Goal: Task Accomplishment & Management: Manage account settings

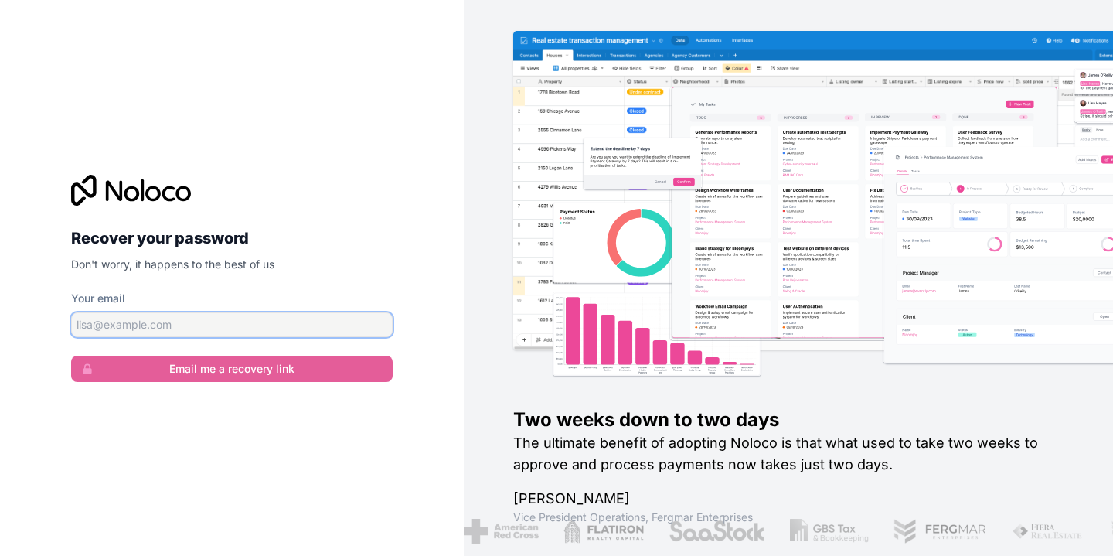
click at [330, 324] on input "Your email" at bounding box center [232, 324] width 322 height 25
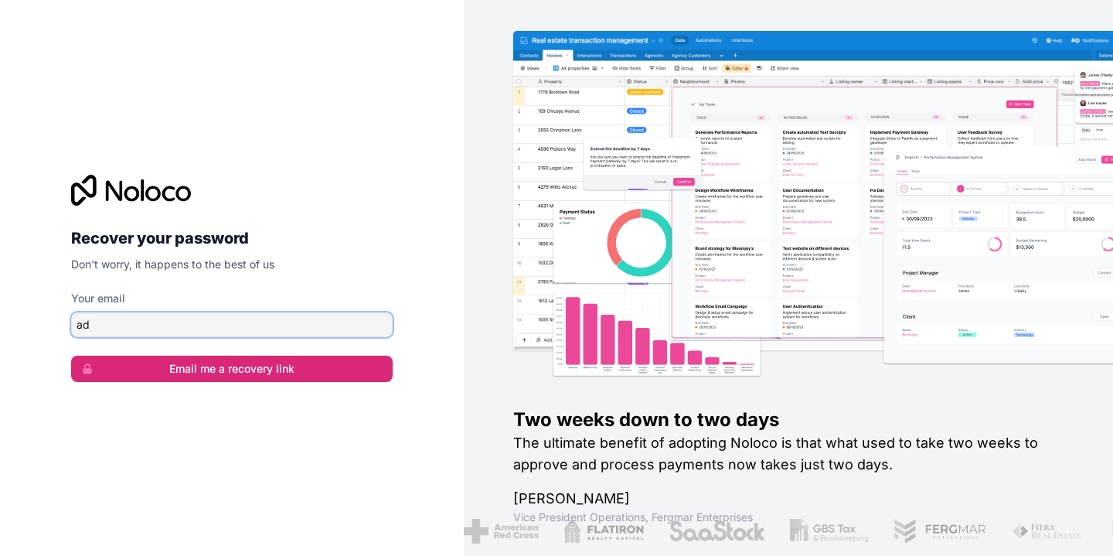
type input "[EMAIL_ADDRESS][DOMAIN_NAME]"
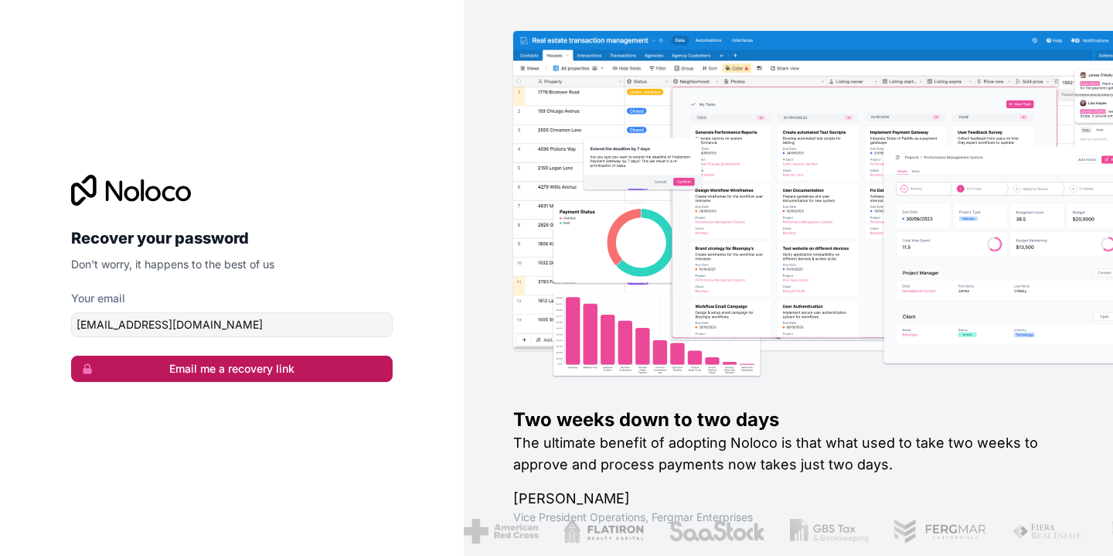
click at [225, 366] on button "Email me a recovery link" at bounding box center [232, 369] width 322 height 26
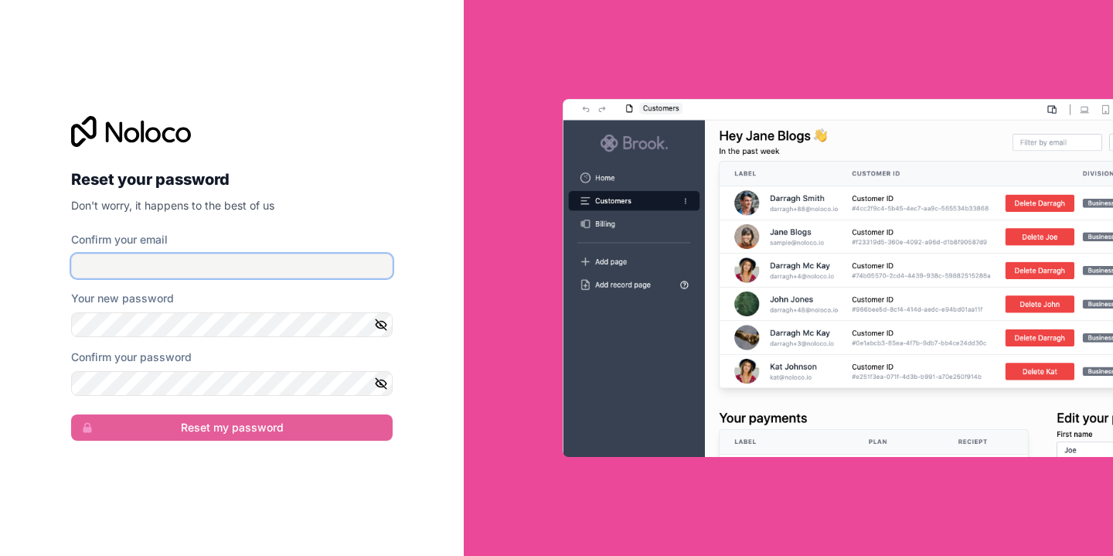
click at [150, 255] on input "Confirm your email" at bounding box center [232, 266] width 322 height 25
type input "[EMAIL_ADDRESS][DOMAIN_NAME]"
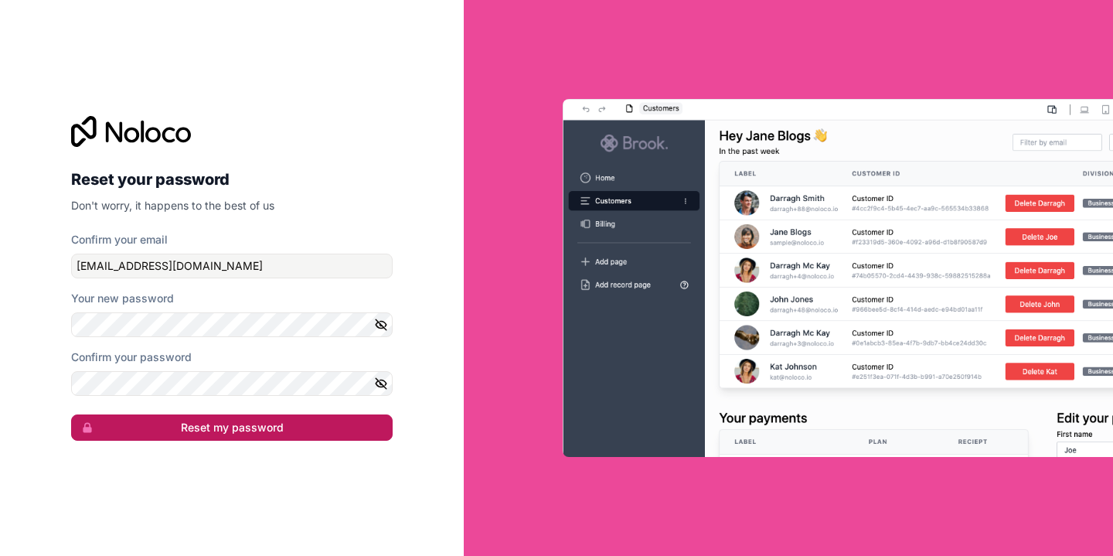
click at [186, 426] on button "Reset my password" at bounding box center [232, 427] width 322 height 26
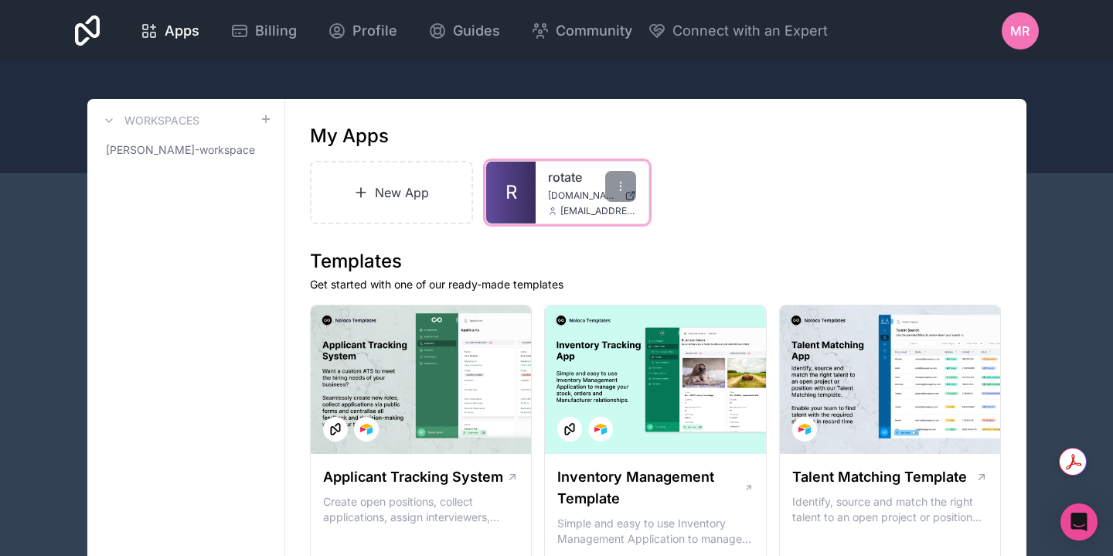
click at [530, 188] on link "R" at bounding box center [510, 193] width 49 height 62
